Goal: Information Seeking & Learning: Find specific page/section

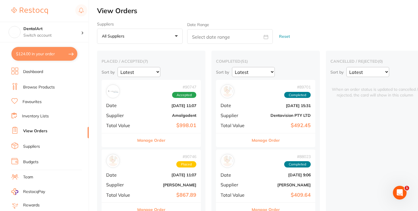
scroll to position [56, 0]
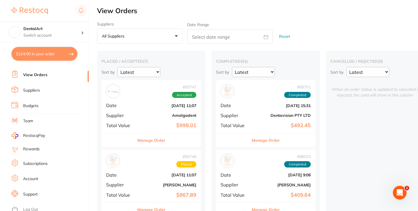
click at [41, 88] on li "Suppliers" at bounding box center [49, 90] width 77 height 9
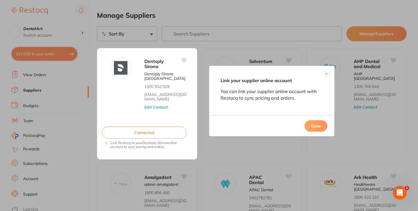
click at [327, 74] on button at bounding box center [326, 73] width 7 height 7
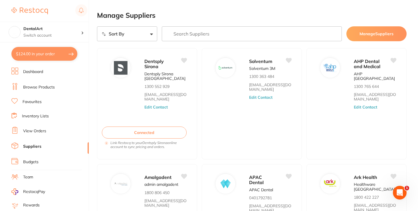
click at [45, 84] on link "Browse Products" at bounding box center [39, 87] width 32 height 6
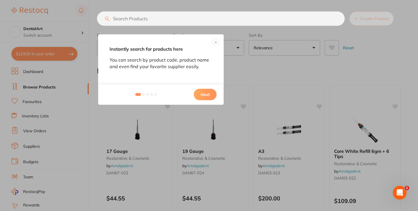
click at [211, 96] on button "Next" at bounding box center [205, 94] width 23 height 11
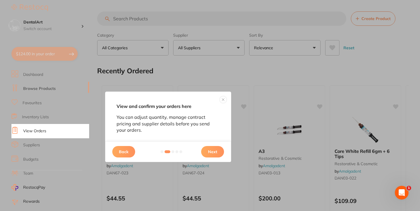
click at [119, 153] on button "Back" at bounding box center [123, 151] width 23 height 11
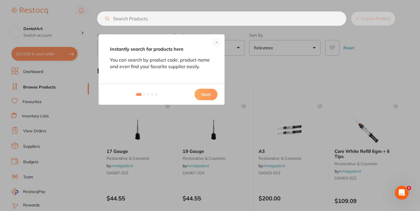
click at [209, 96] on button "Next" at bounding box center [206, 94] width 23 height 11
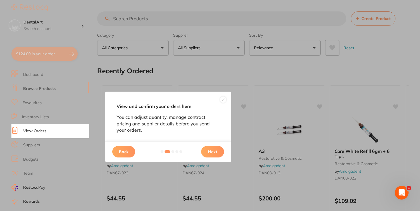
click at [210, 149] on button "Next" at bounding box center [212, 151] width 23 height 11
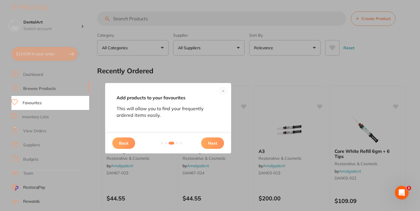
click at [219, 145] on button "Next" at bounding box center [212, 142] width 23 height 11
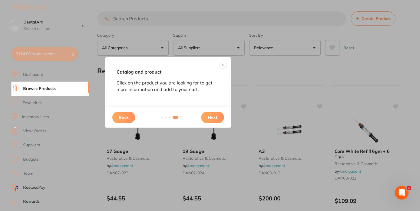
click at [212, 118] on button "Next" at bounding box center [212, 116] width 23 height 11
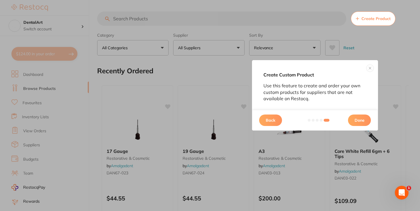
click at [370, 70] on button at bounding box center [370, 68] width 7 height 7
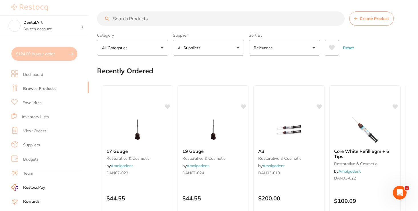
click at [267, 22] on input "search" at bounding box center [221, 18] width 248 height 14
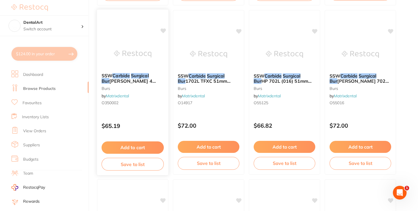
scroll to position [238, 0]
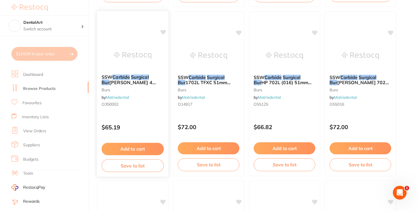
click at [129, 77] on em "Carbide" at bounding box center [121, 77] width 17 height 6
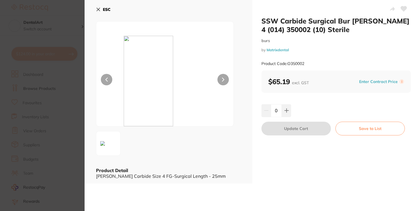
click at [221, 74] on button at bounding box center [222, 79] width 11 height 11
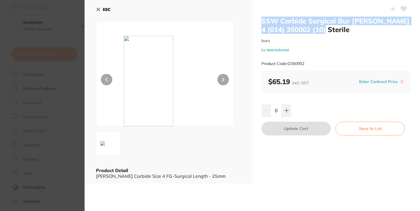
drag, startPoint x: 261, startPoint y: 19, endPoint x: 329, endPoint y: 33, distance: 69.0
click at [329, 33] on h2 "SSW Carbide Surgical Bur [PERSON_NAME] 4 (014) 350002 (10) Sterile" at bounding box center [335, 25] width 149 height 17
copy h2 "SSW Carbide Surgical Bur [PERSON_NAME] 4 (014) 350002 (10) Sterile"
click at [99, 7] on button "ESC" at bounding box center [103, 10] width 15 height 10
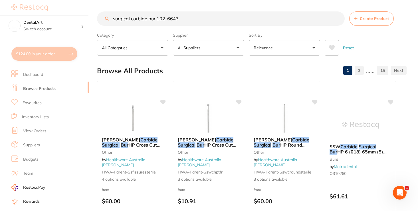
click at [156, 18] on input "surgical carbide bur 102-6643" at bounding box center [221, 18] width 248 height 14
type input "surgical carbide bur long tapered 102-6643"
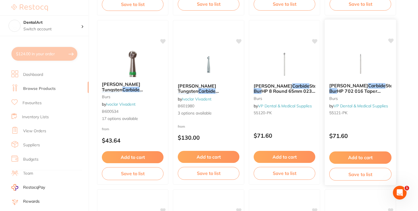
click at [337, 89] on em "Bur" at bounding box center [334, 91] width 8 height 6
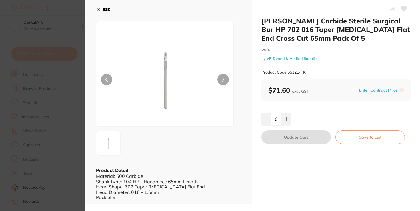
click at [223, 79] on icon at bounding box center [223, 79] width 2 height 4
click at [106, 9] on b "ESC" at bounding box center [107, 9] width 8 height 5
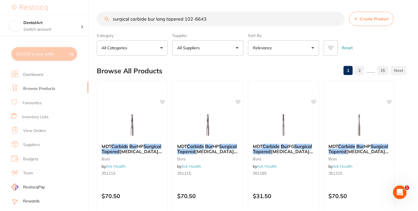
scroll to position [1074, 0]
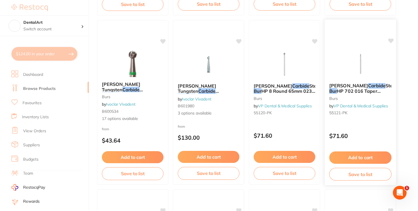
click at [377, 106] on link "VP Dental & Medical Supplies" at bounding box center [361, 105] width 55 height 5
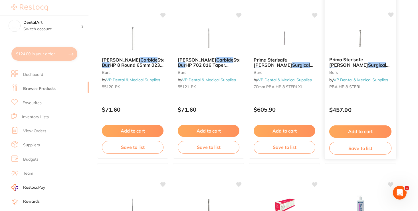
scroll to position [86, 0]
